Goal: Find specific fact: Find specific fact

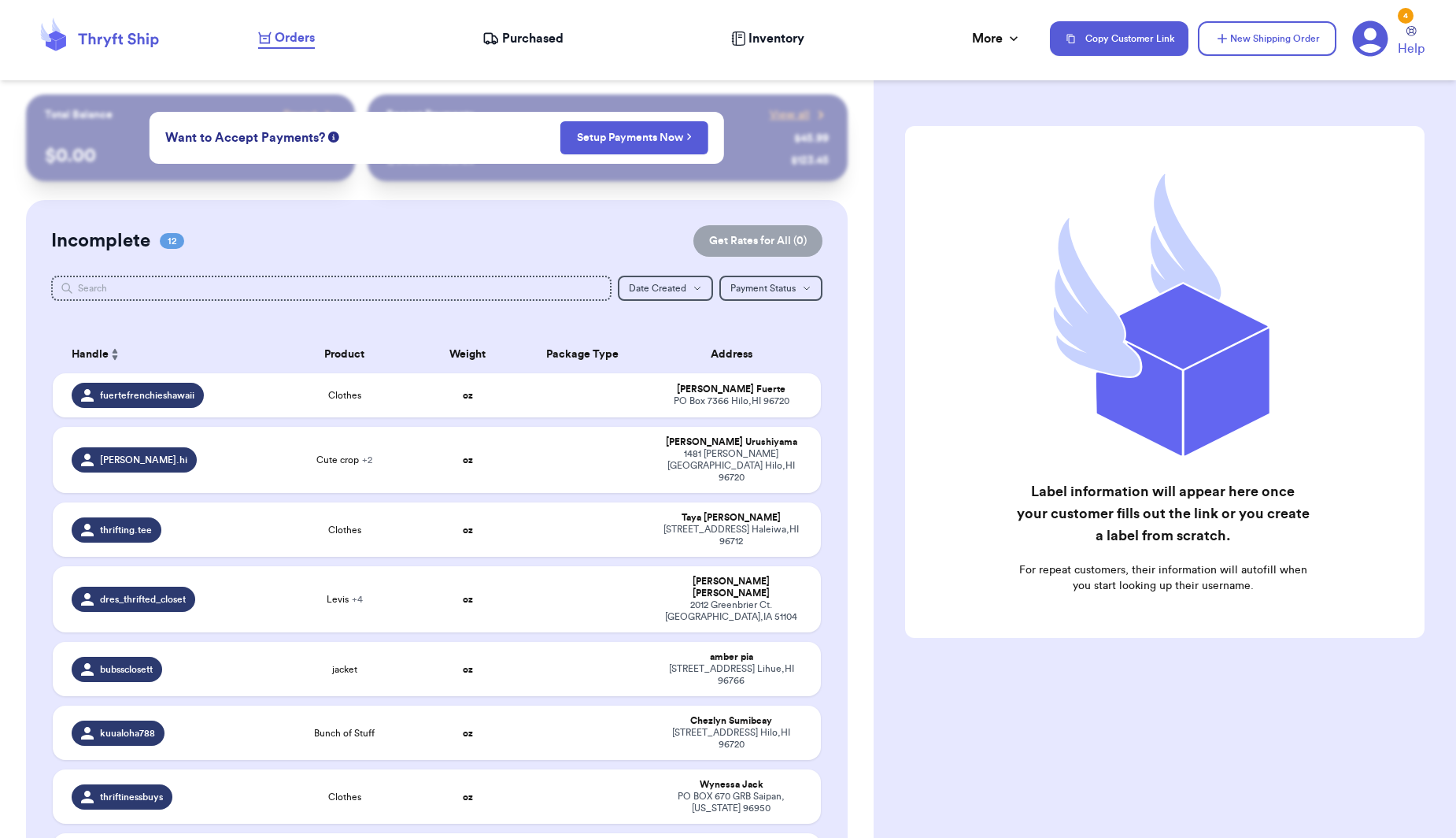
scroll to position [1, 0]
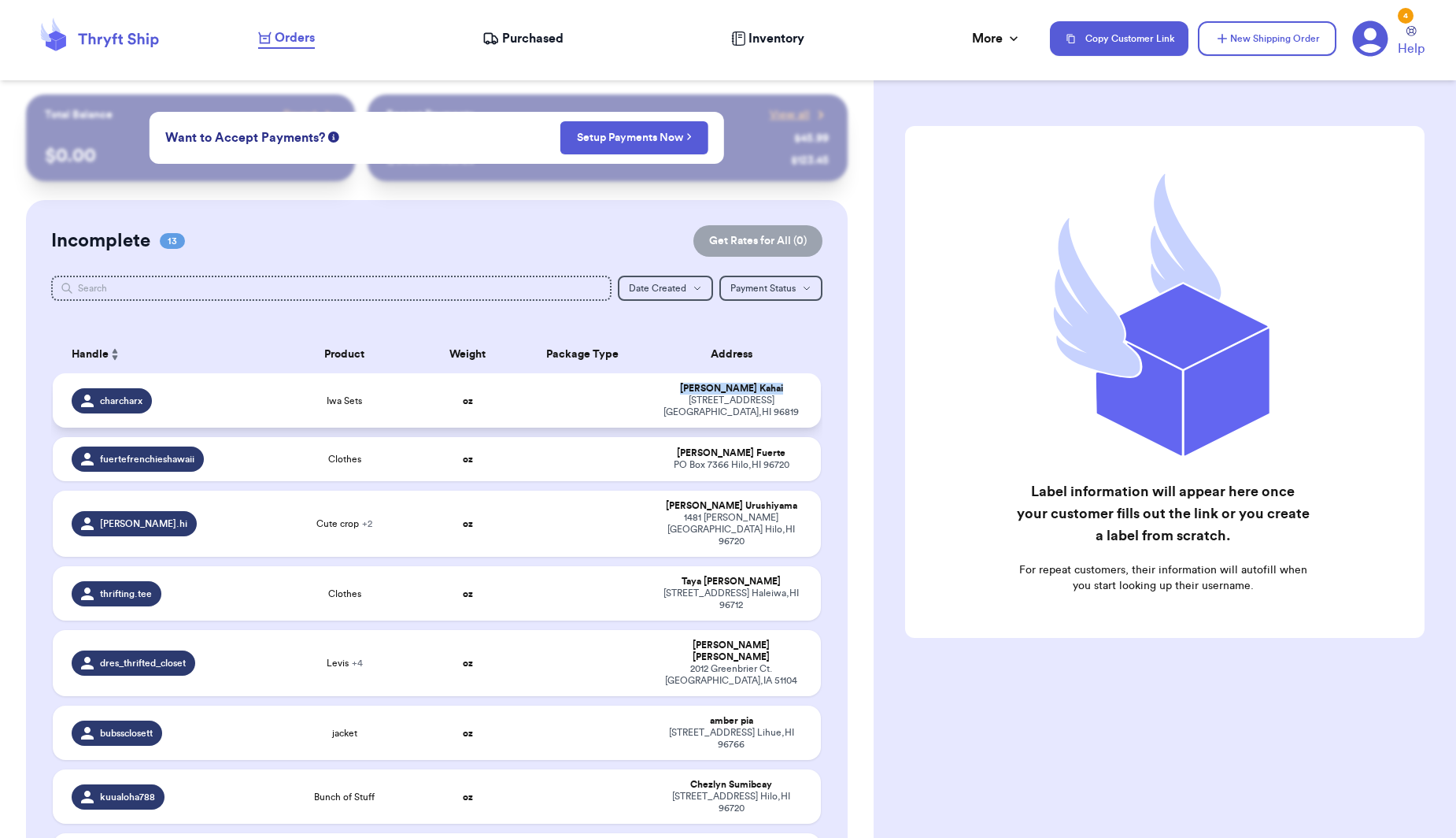
drag, startPoint x: 741, startPoint y: 394, endPoint x: 699, endPoint y: 399, distance: 42.3
click at [699, 395] on div "[PERSON_NAME]" at bounding box center [732, 389] width 141 height 12
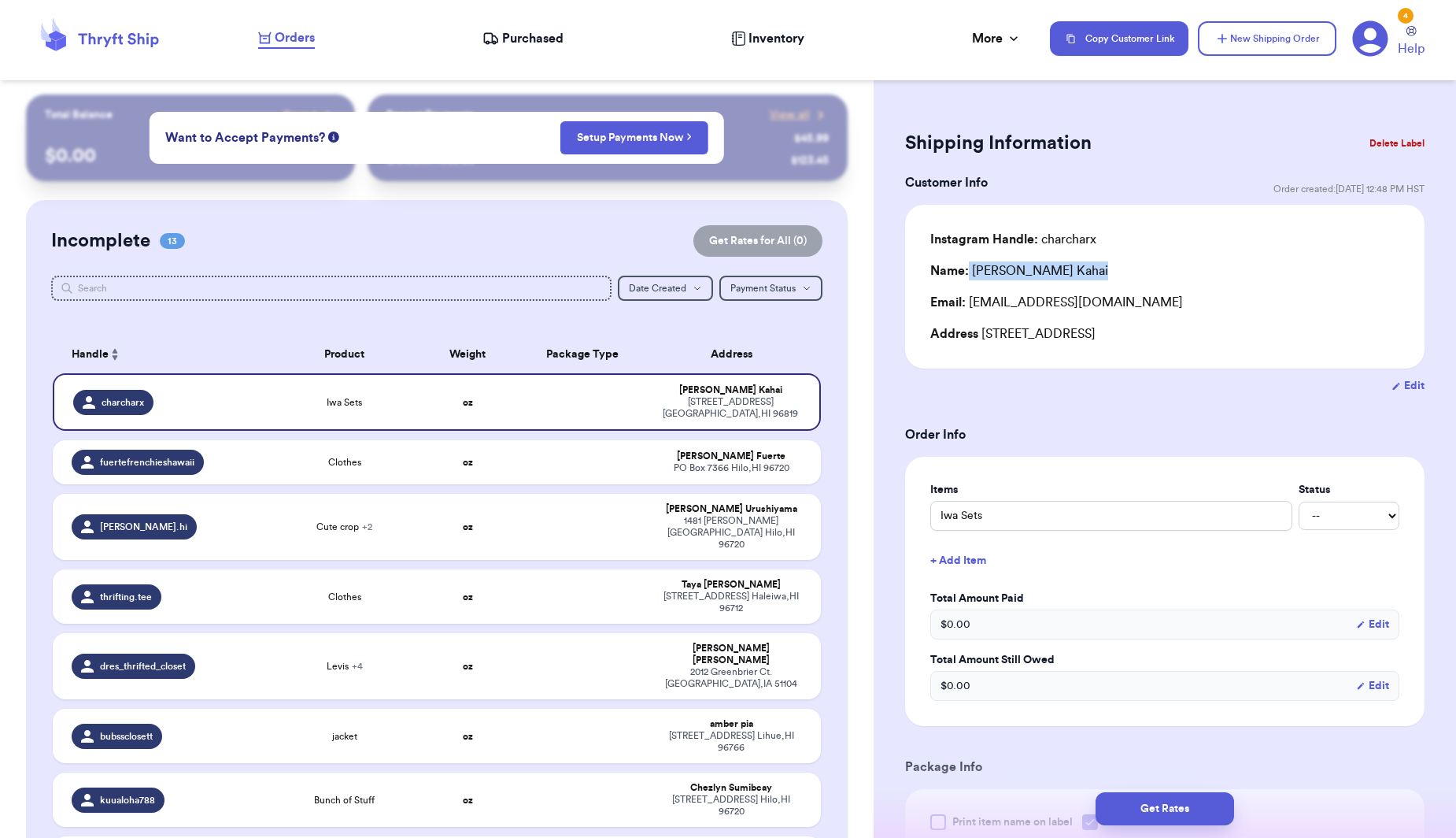
drag, startPoint x: 1074, startPoint y: 270, endPoint x: 969, endPoint y: 279, distance: 105.4
click at [969, 279] on div "Name: [PERSON_NAME]" at bounding box center [1165, 271] width 469 height 19
copy div "[PERSON_NAME]"
drag, startPoint x: 1103, startPoint y: 301, endPoint x: 965, endPoint y: 299, distance: 138.0
click at [972, 306] on div "Email: [EMAIL_ADDRESS][DOMAIN_NAME]" at bounding box center [1165, 302] width 469 height 19
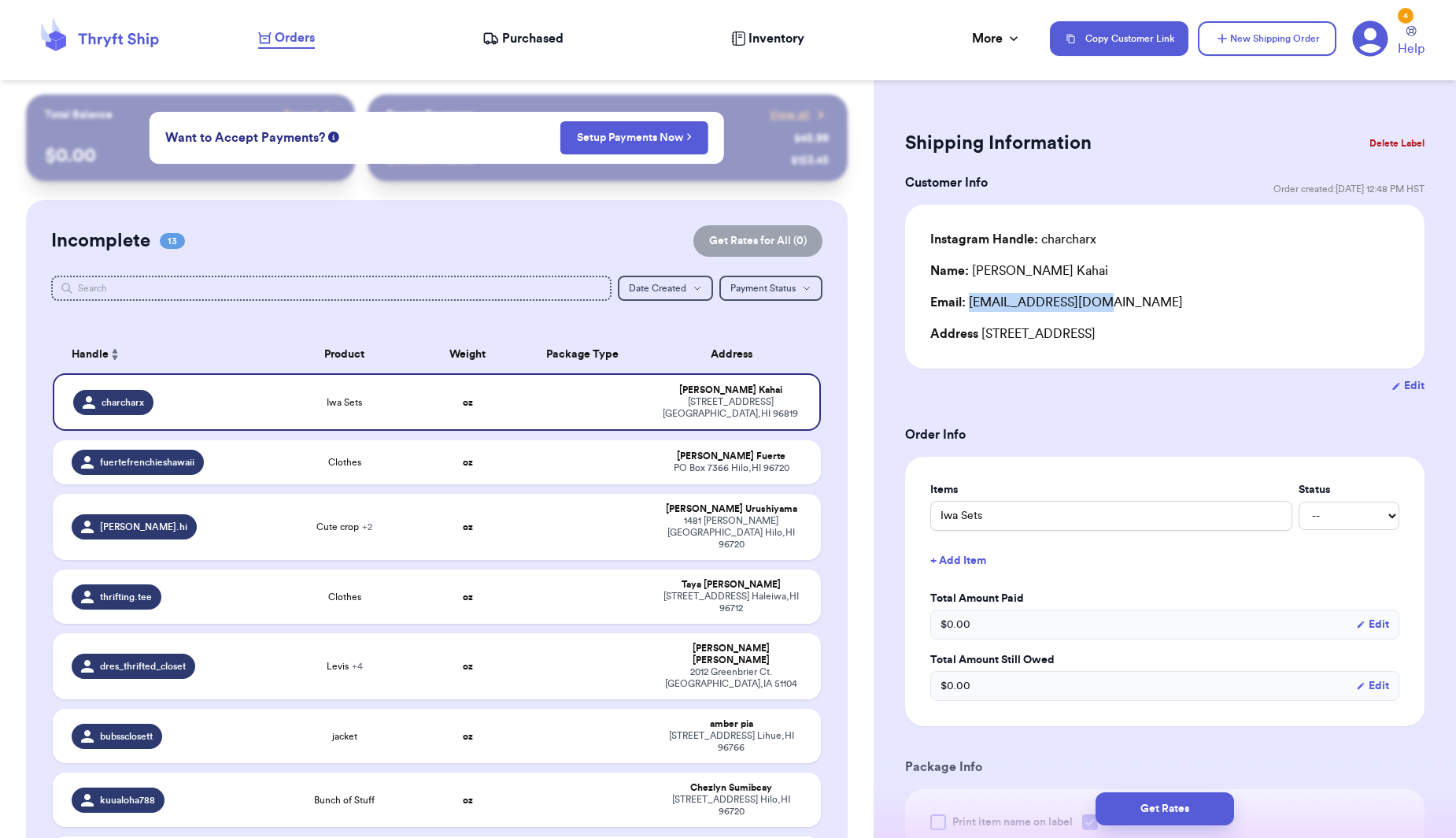
copy div "[EMAIL_ADDRESS][DOMAIN_NAME]"
drag, startPoint x: 1048, startPoint y: 337, endPoint x: 979, endPoint y: 342, distance: 69.2
click at [979, 342] on div "Address [STREET_ADDRESS]" at bounding box center [1165, 333] width 469 height 19
copy div "[STREET_ADDRESS]"
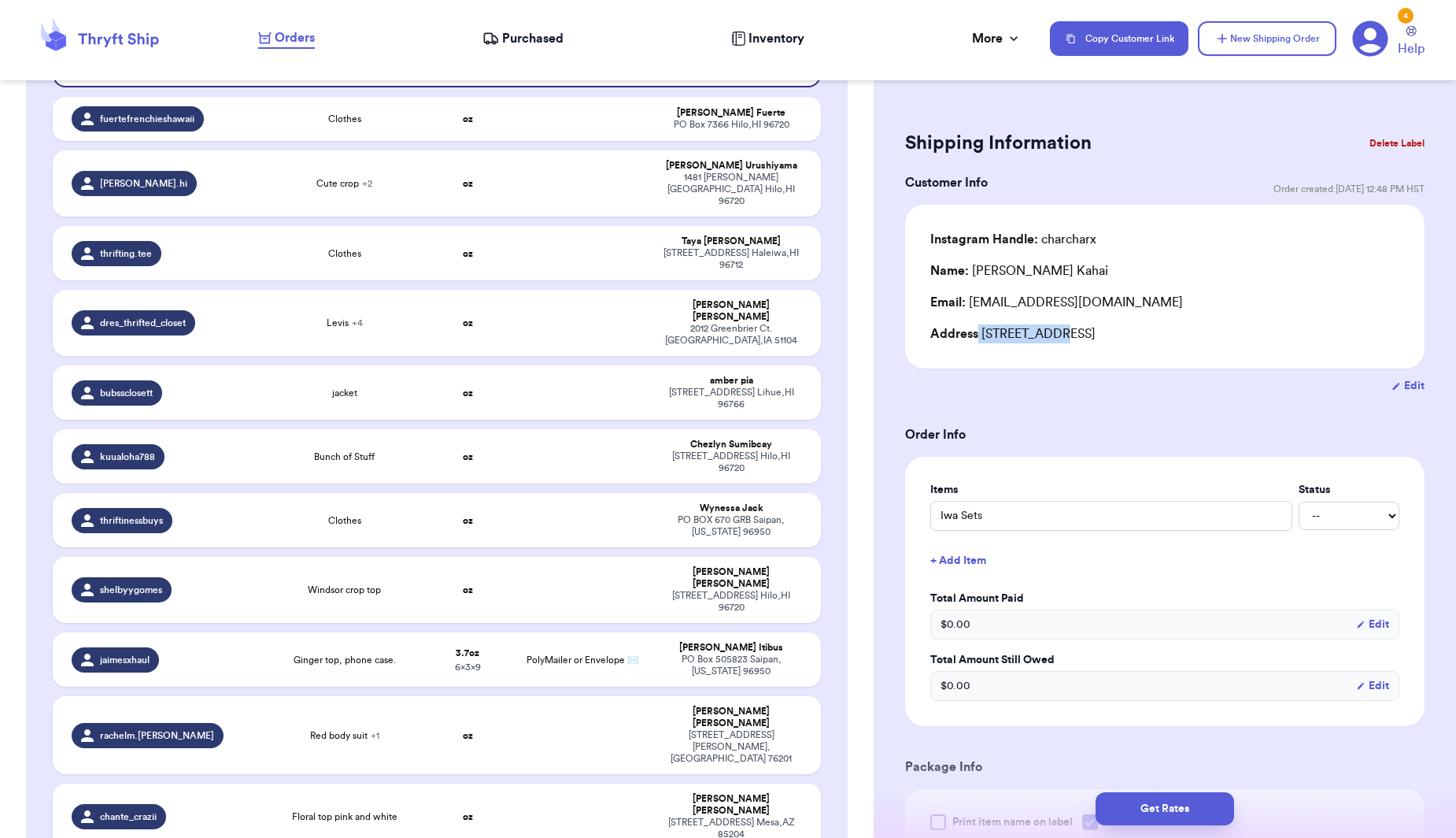
scroll to position [345, 0]
